Goal: Information Seeking & Learning: Find specific fact

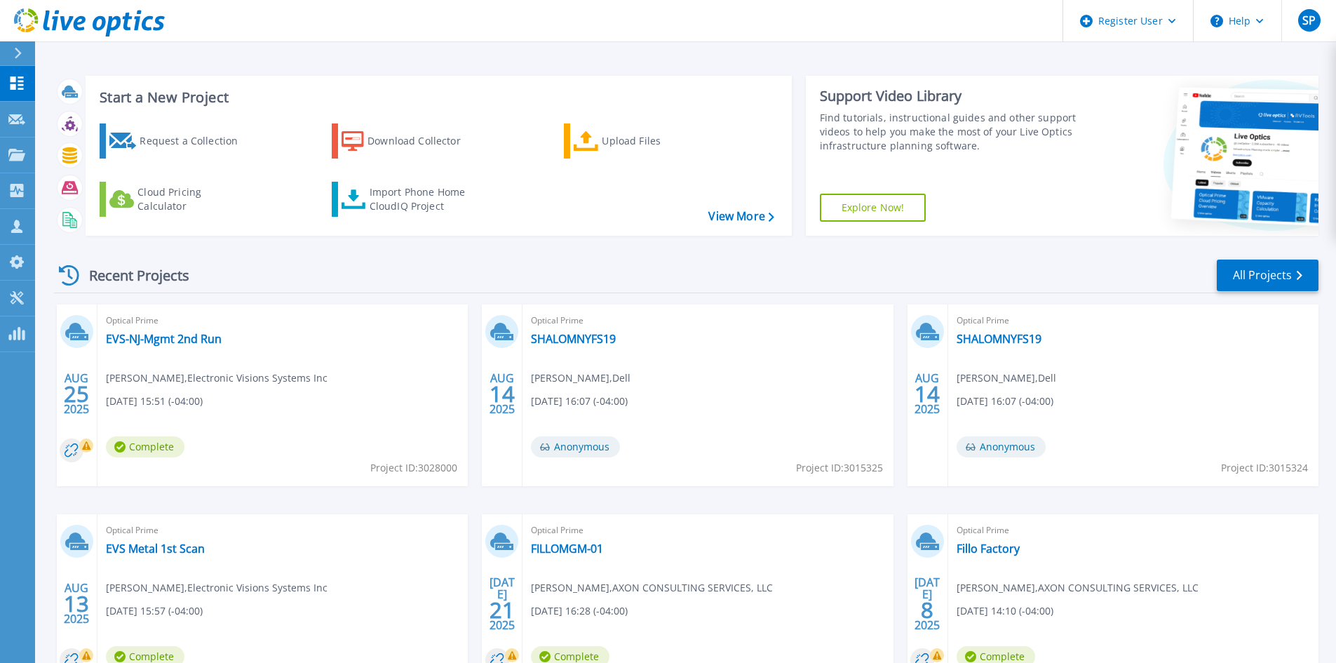
click at [10, 53] on button at bounding box center [17, 53] width 35 height 25
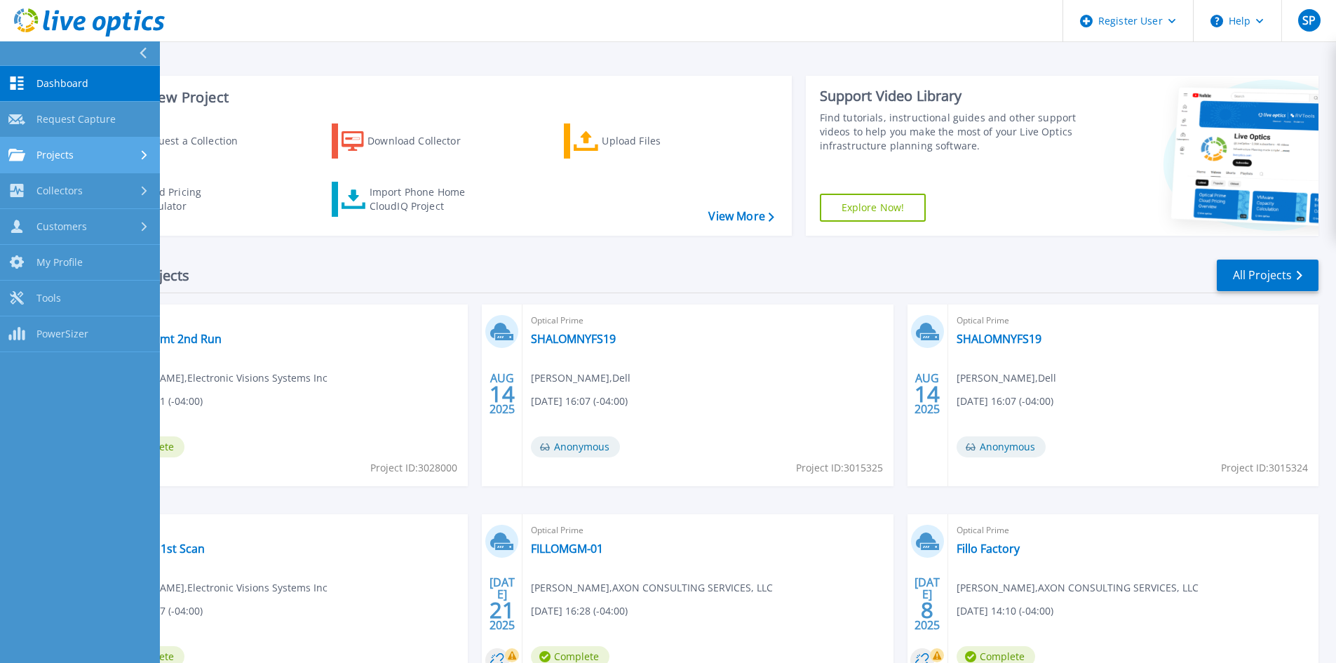
click at [94, 161] on link "Projects Projects" at bounding box center [80, 155] width 160 height 36
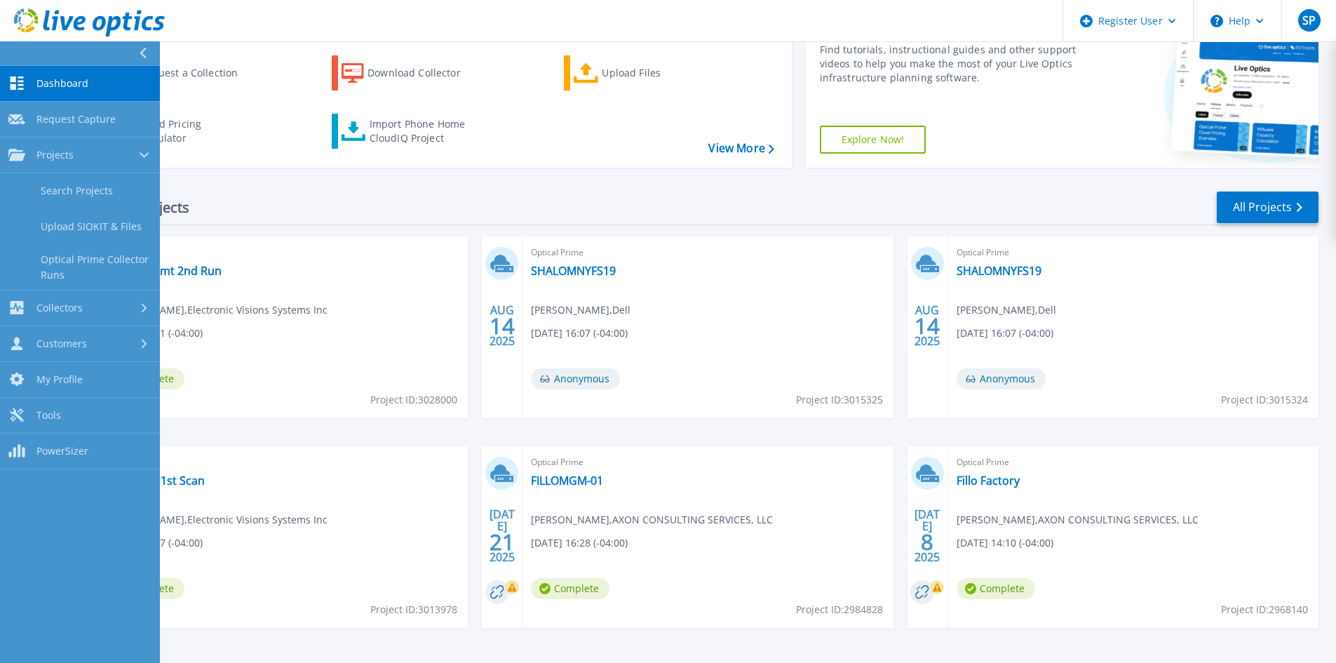
scroll to position [114, 0]
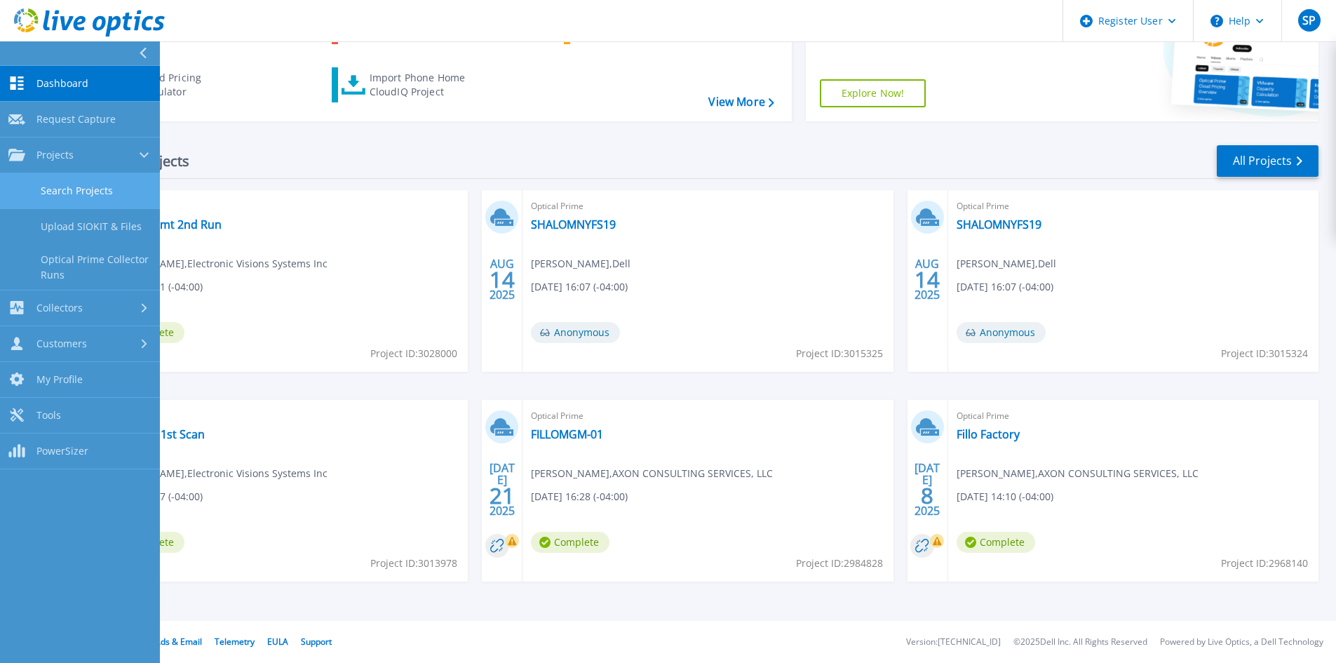
click at [55, 183] on link "Search Projects" at bounding box center [80, 191] width 160 height 36
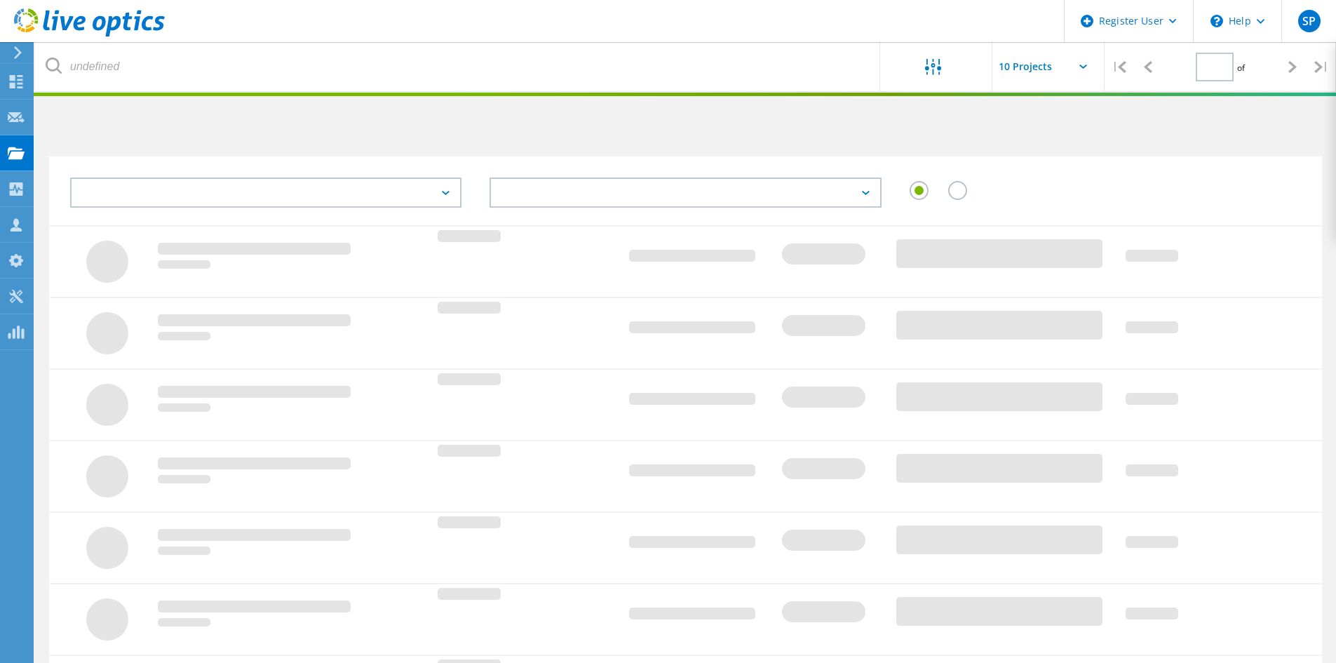
type input "1"
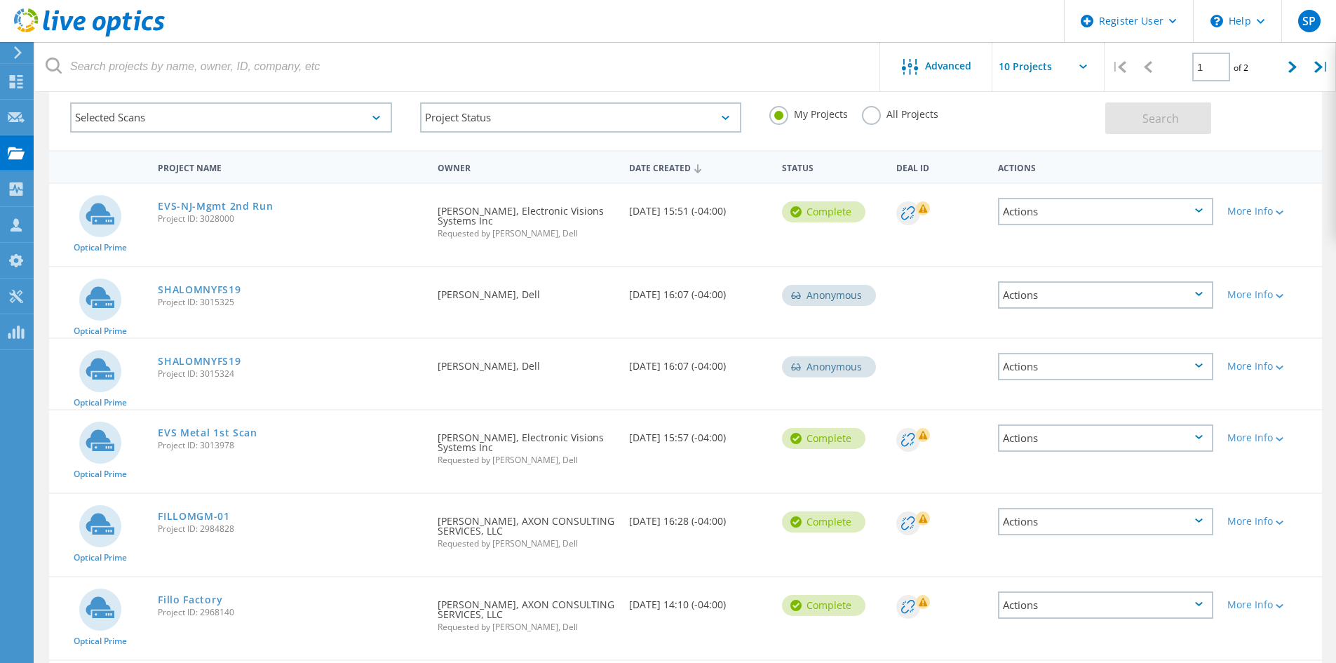
scroll to position [5, 0]
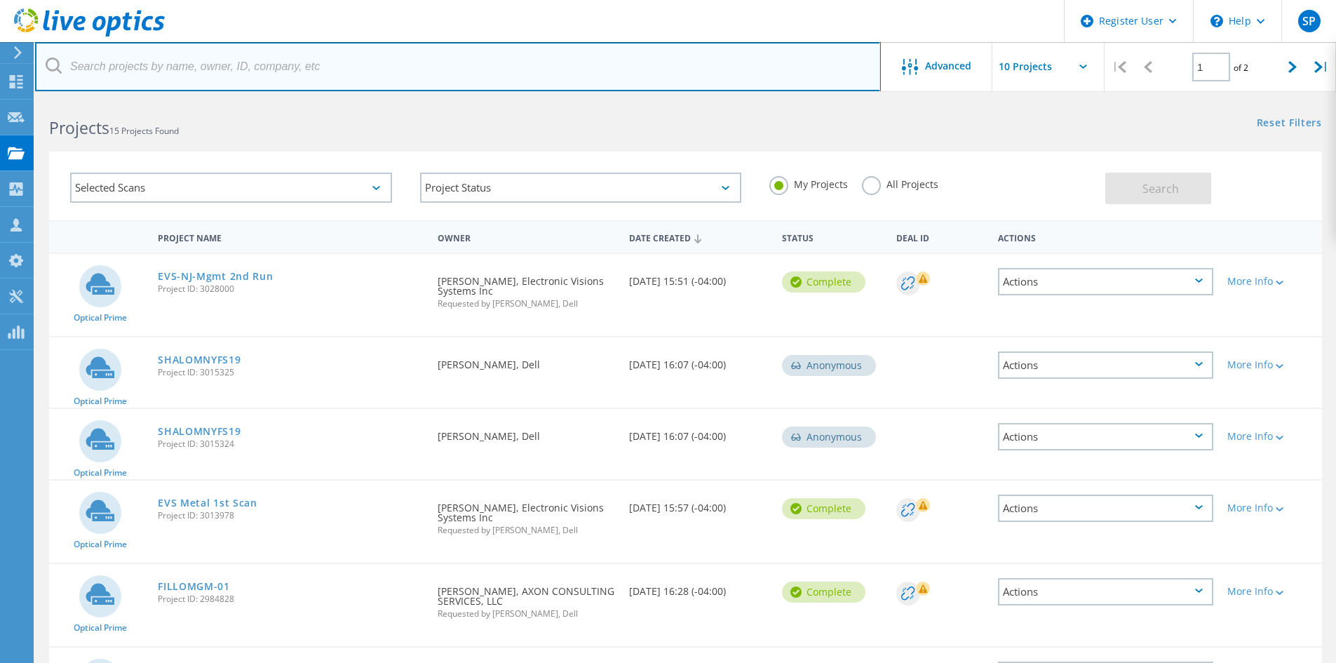
click at [278, 65] on input "text" at bounding box center [458, 66] width 846 height 49
paste input "[EMAIL_ADDRESS][DOMAIN_NAME]"
type input "[EMAIL_ADDRESS][DOMAIN_NAME]"
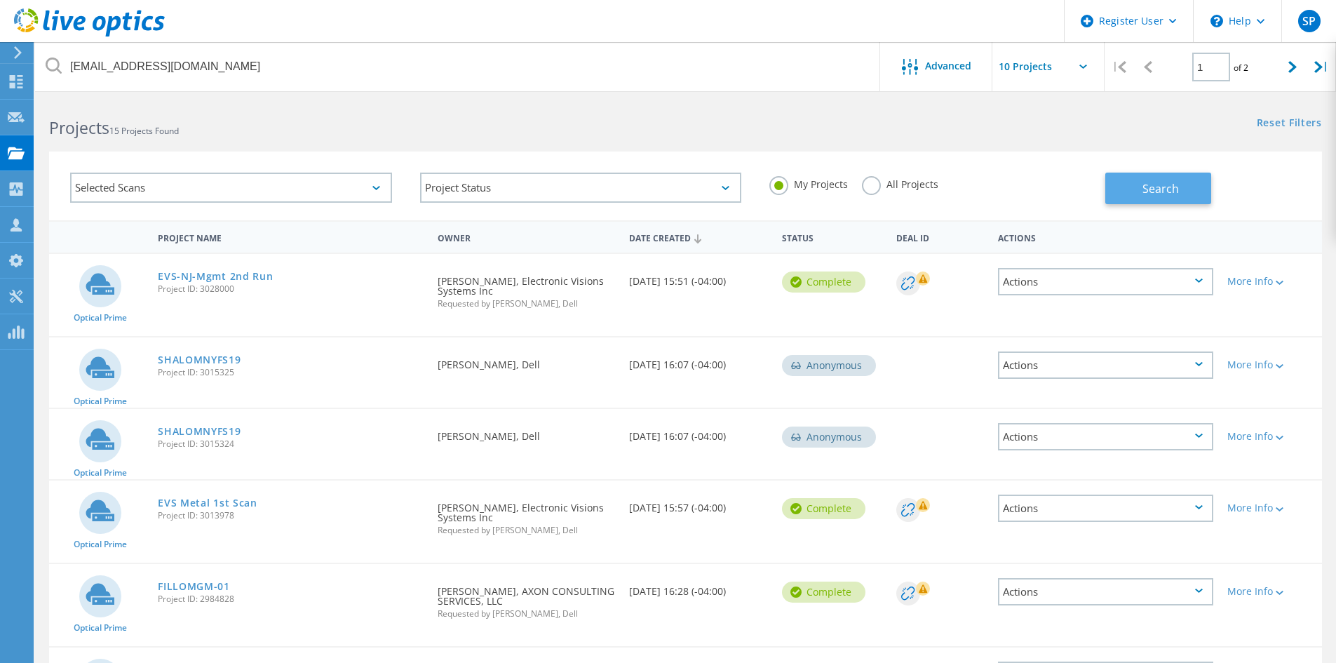
click at [1124, 178] on button "Search" at bounding box center [1158, 189] width 106 height 32
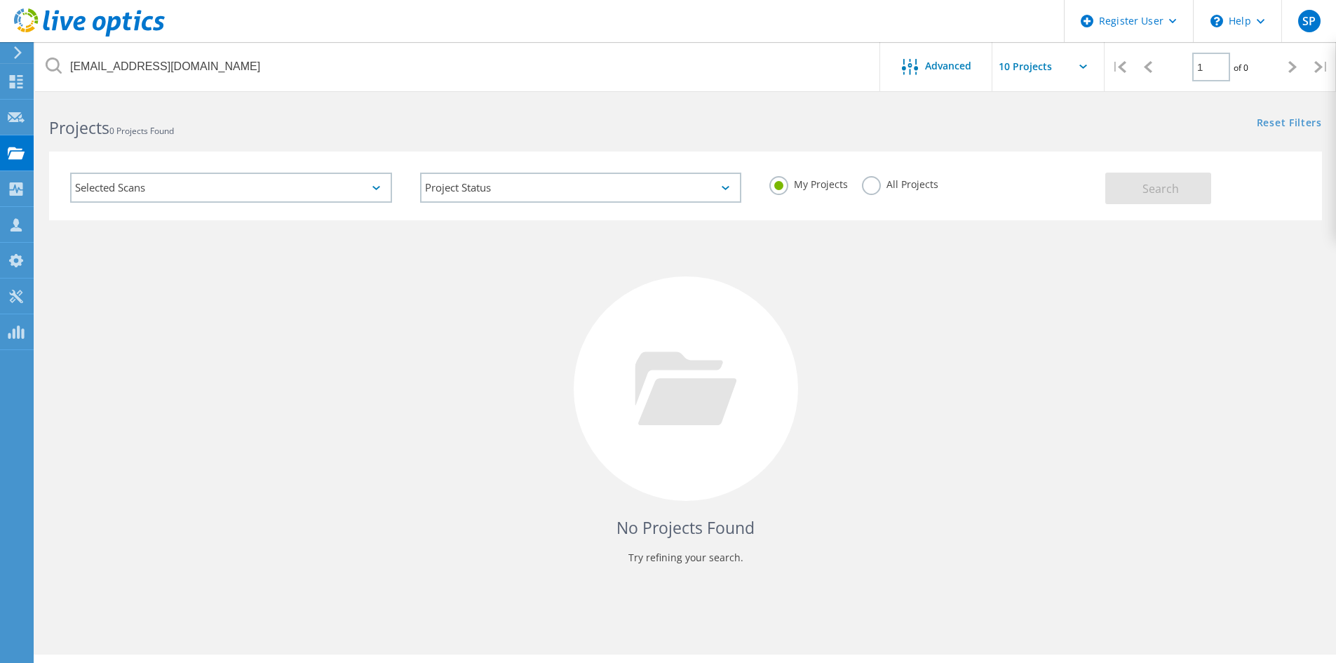
click at [915, 189] on label "All Projects" at bounding box center [900, 182] width 76 height 13
click at [0, 0] on input "All Projects" at bounding box center [0, 0] width 0 height 0
click at [1192, 191] on button "Search" at bounding box center [1158, 189] width 106 height 32
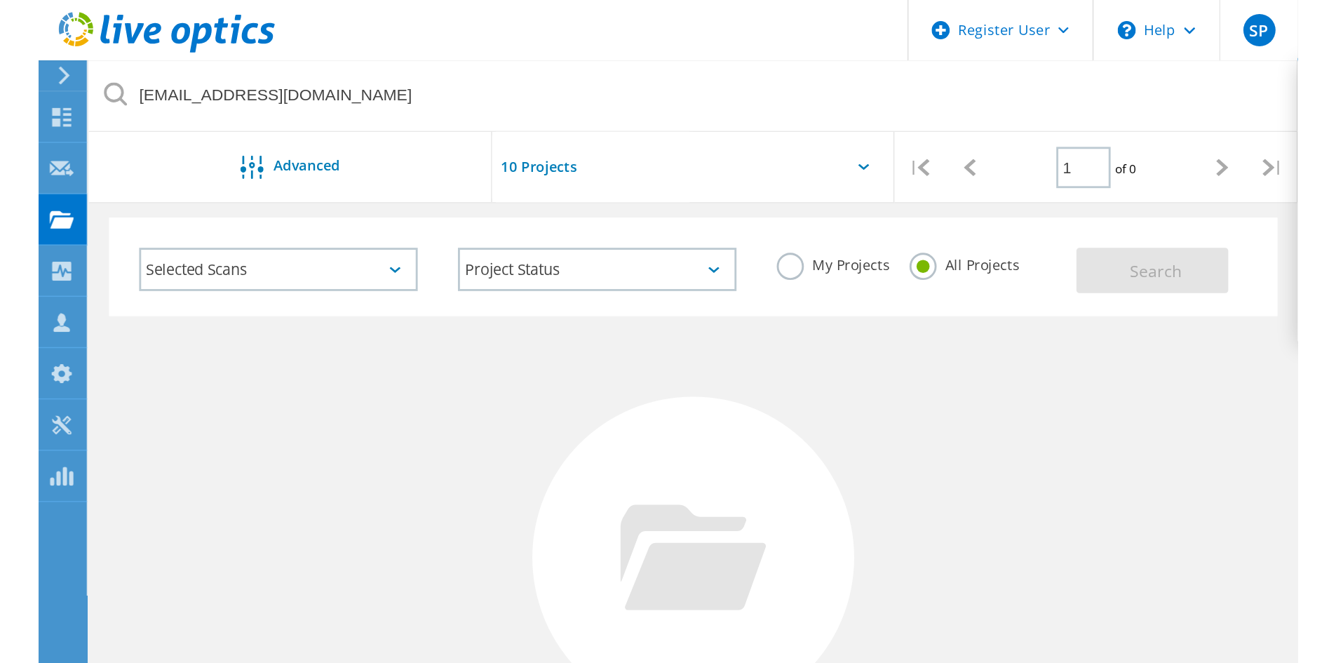
scroll to position [0, 0]
